Goal: Task Accomplishment & Management: Use online tool/utility

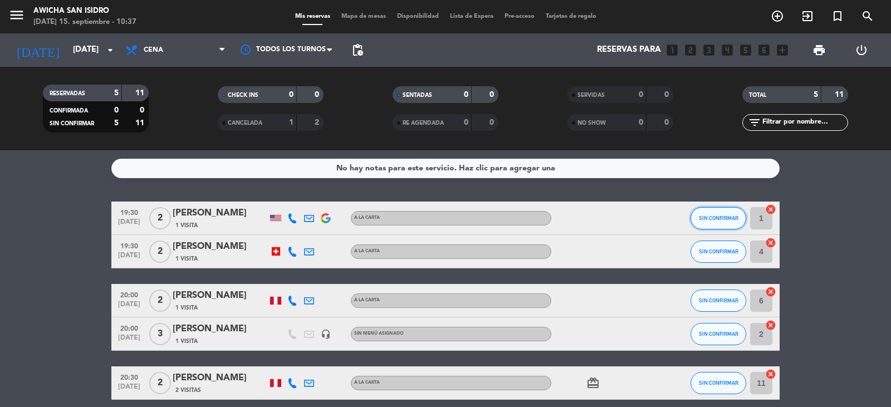
click at [731, 225] on button "SIN CONFIRMAR" at bounding box center [719, 218] width 56 height 22
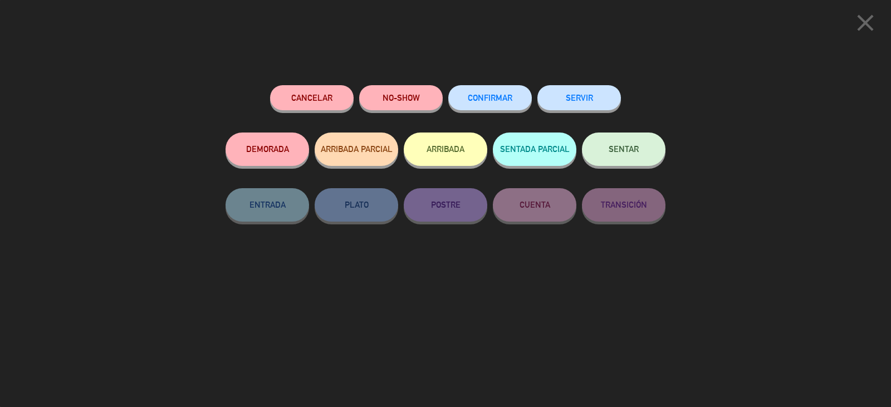
click at [591, 105] on button "SERVIR" at bounding box center [580, 97] width 84 height 25
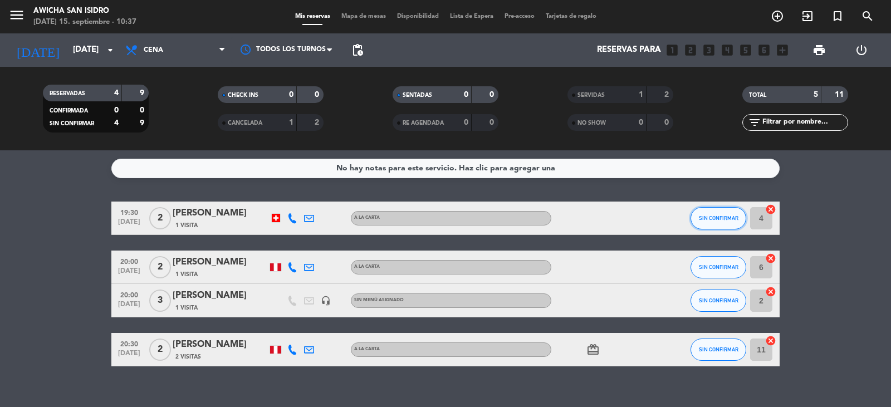
click at [718, 214] on button "SIN CONFIRMAR" at bounding box center [719, 218] width 56 height 22
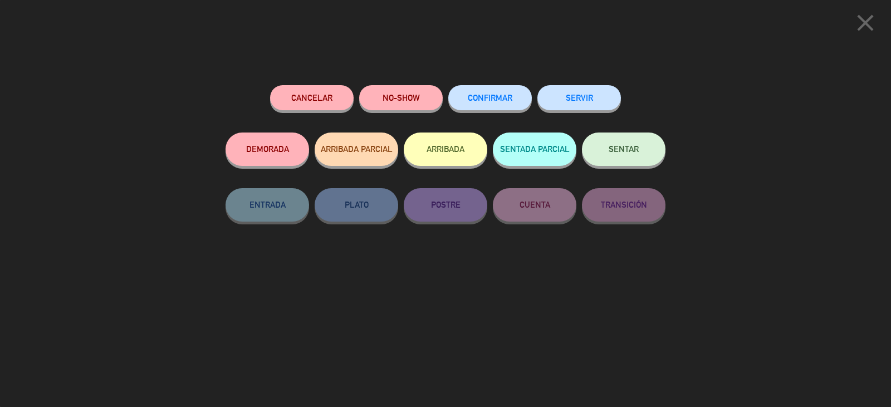
click at [579, 100] on button "SERVIR" at bounding box center [580, 97] width 84 height 25
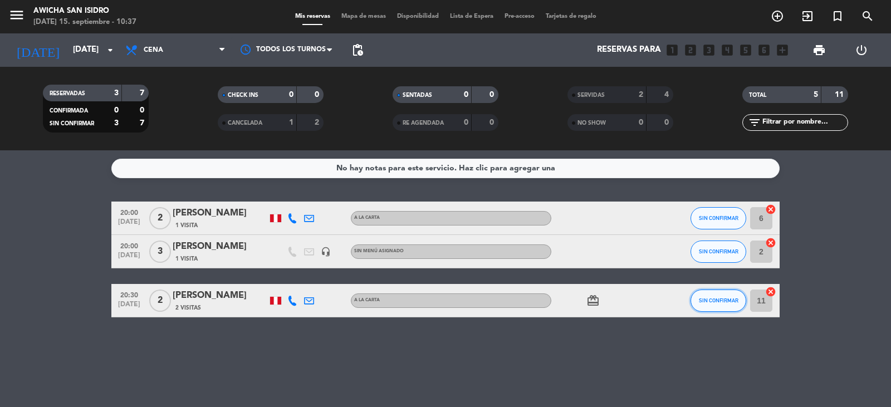
click at [713, 304] on button "SIN CONFIRMAR" at bounding box center [719, 301] width 56 height 22
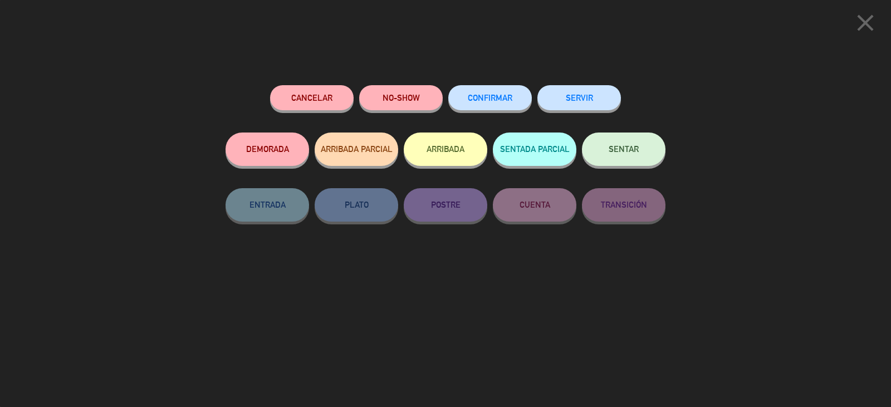
click at [597, 108] on button "SERVIR" at bounding box center [580, 97] width 84 height 25
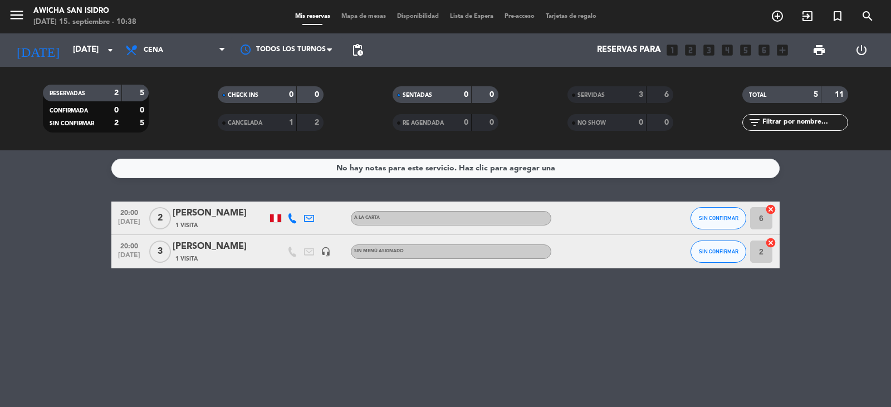
click at [708, 238] on div "SIN CONFIRMAR" at bounding box center [719, 251] width 56 height 33
click at [708, 259] on button "SIN CONFIRMAR" at bounding box center [719, 252] width 56 height 22
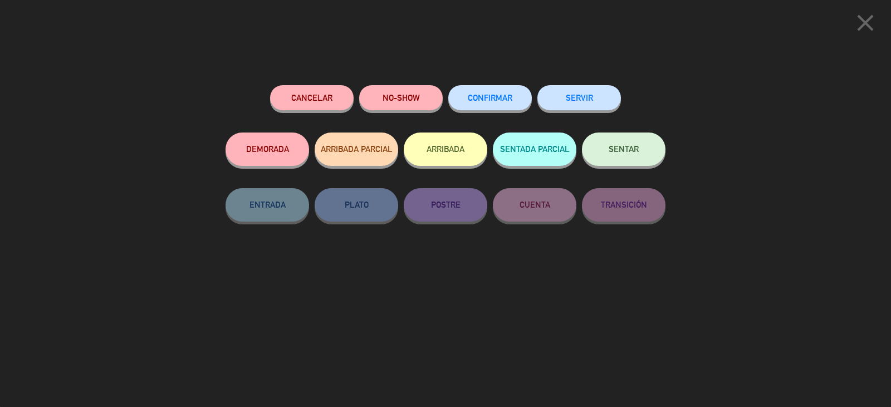
click at [591, 97] on button "SERVIR" at bounding box center [580, 97] width 84 height 25
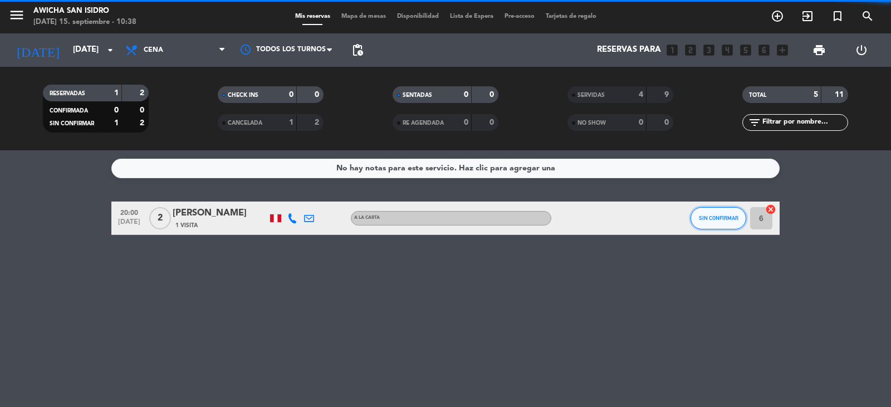
click at [700, 216] on span "SIN CONFIRMAR" at bounding box center [719, 218] width 40 height 6
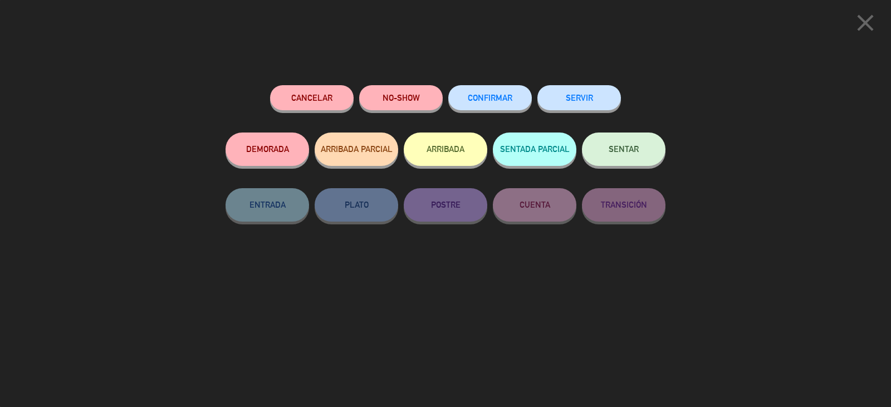
click at [589, 87] on button "SERVIR" at bounding box center [580, 97] width 84 height 25
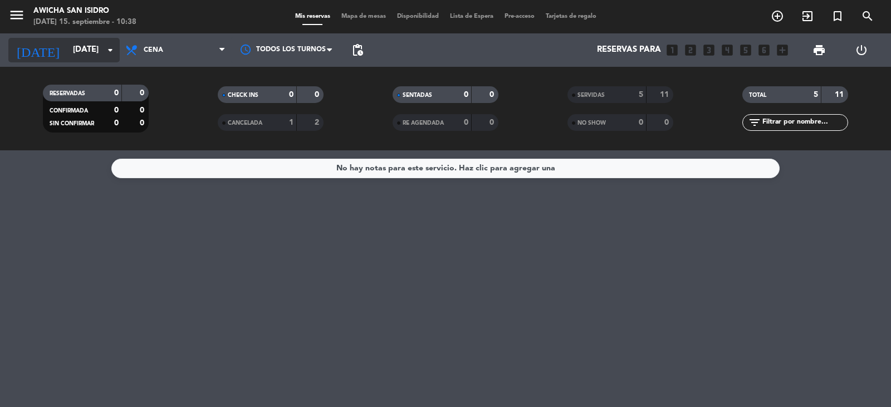
click at [94, 53] on input "[DATE]" at bounding box center [121, 50] width 108 height 21
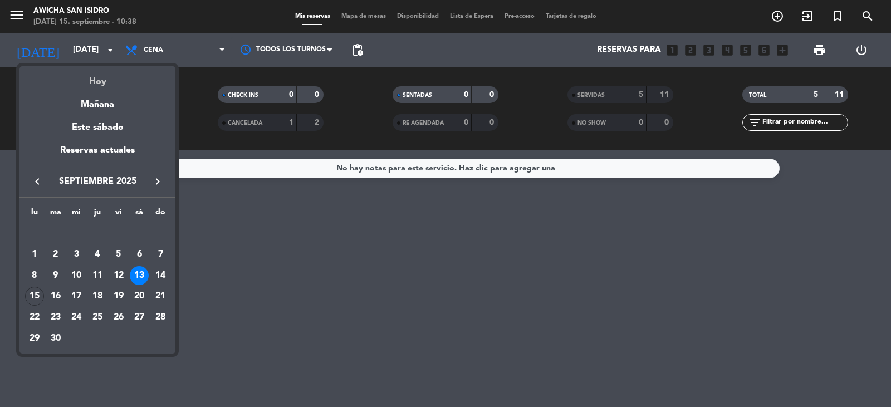
click at [94, 84] on div "Hoy" at bounding box center [97, 77] width 156 height 23
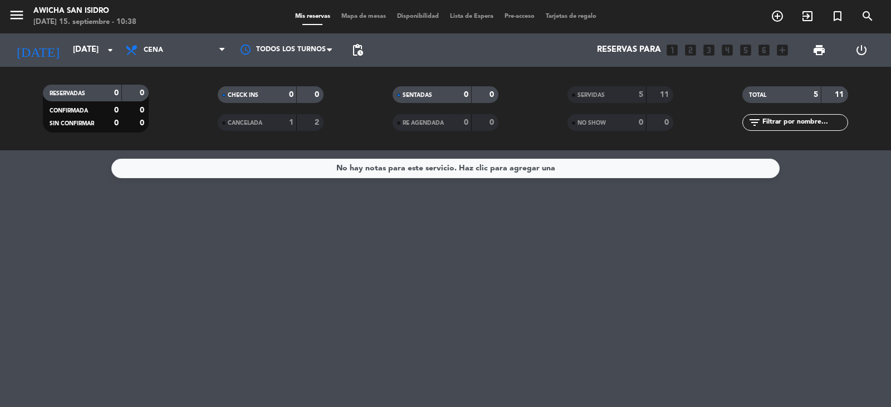
type input "[DATE]"
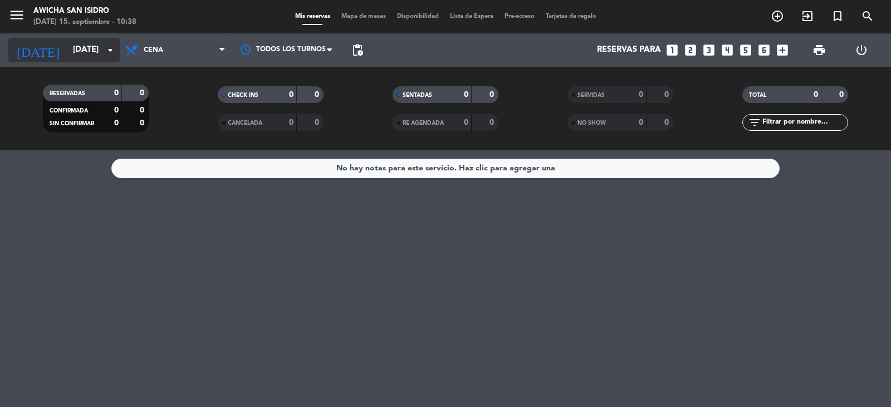
click at [92, 52] on input "[DATE]" at bounding box center [121, 50] width 108 height 21
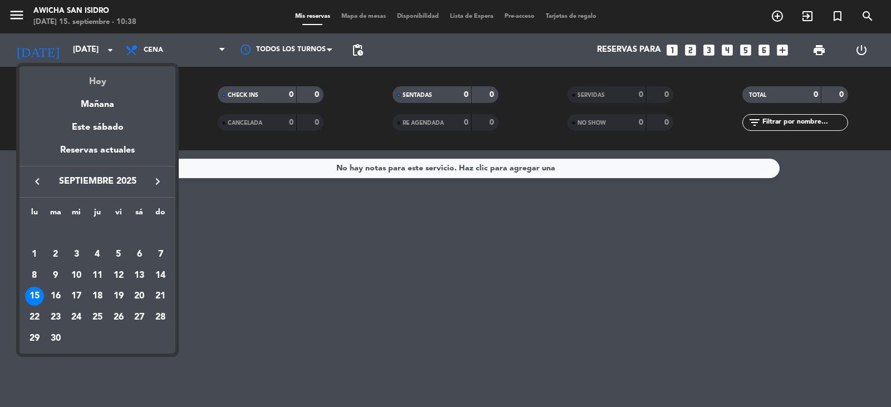
click at [91, 76] on div "Hoy" at bounding box center [97, 77] width 156 height 23
